Goal: Task Accomplishment & Management: Use online tool/utility

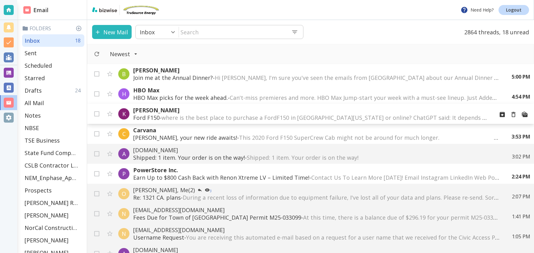
click at [182, 112] on p "[PERSON_NAME]" at bounding box center [311, 109] width 356 height 7
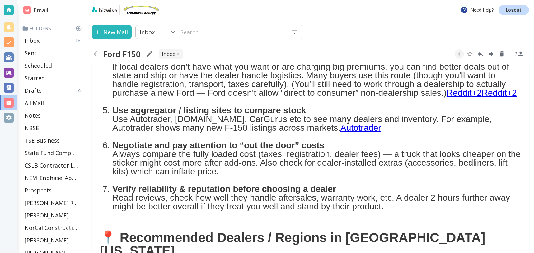
scroll to position [387, 0]
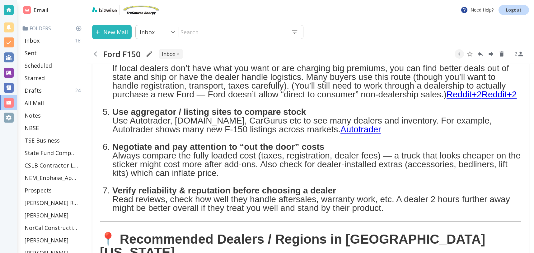
click at [341, 124] on span "Autotrader" at bounding box center [361, 129] width 41 height 10
